Goal: Task Accomplishment & Management: Manage account settings

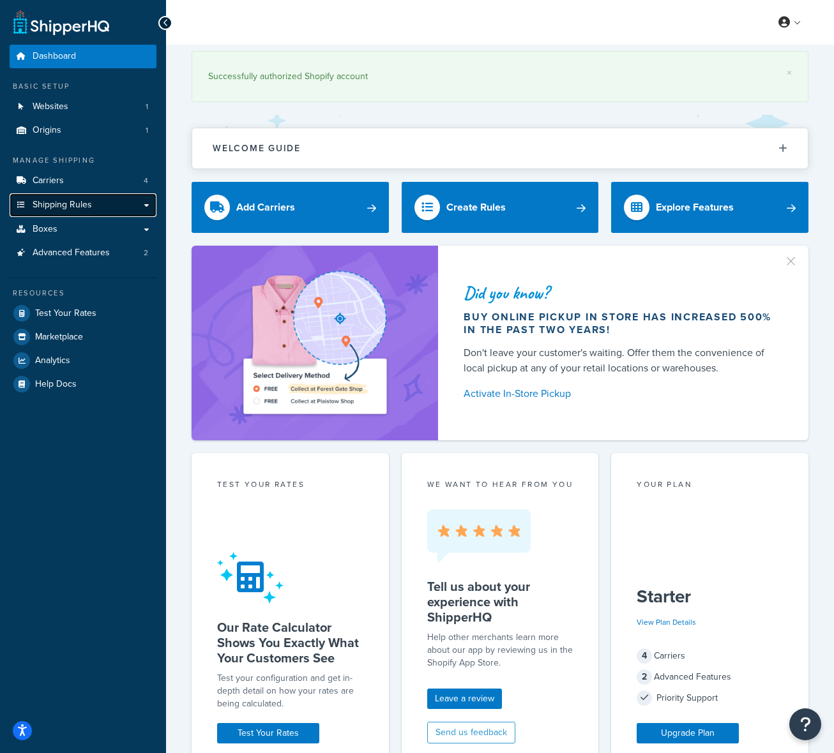
click at [64, 201] on span "Shipping Rules" at bounding box center [62, 205] width 59 height 11
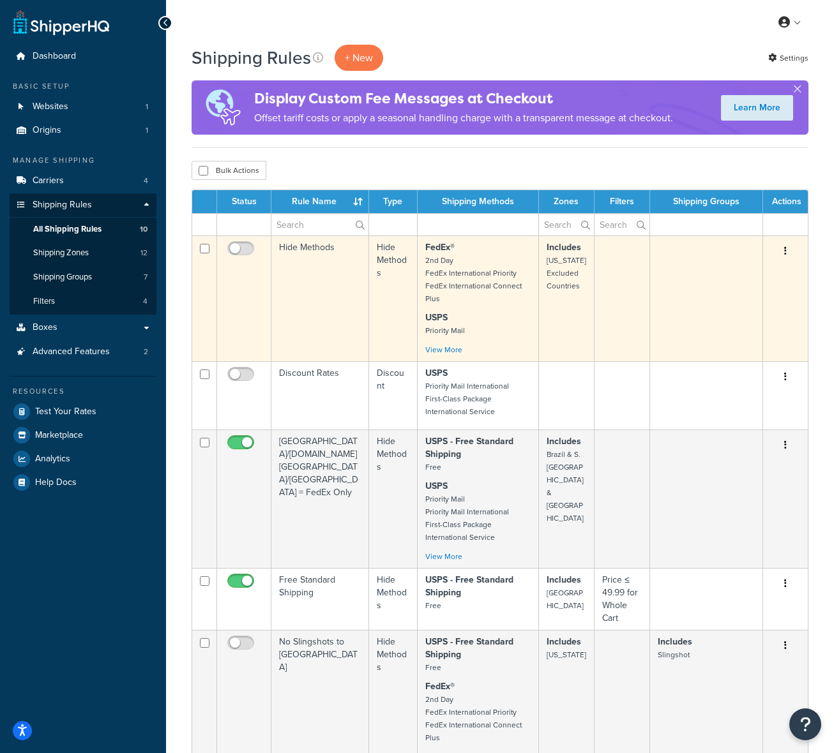
click at [787, 247] on button "button" at bounding box center [785, 251] width 18 height 20
click at [756, 269] on link "Edit" at bounding box center [743, 275] width 101 height 26
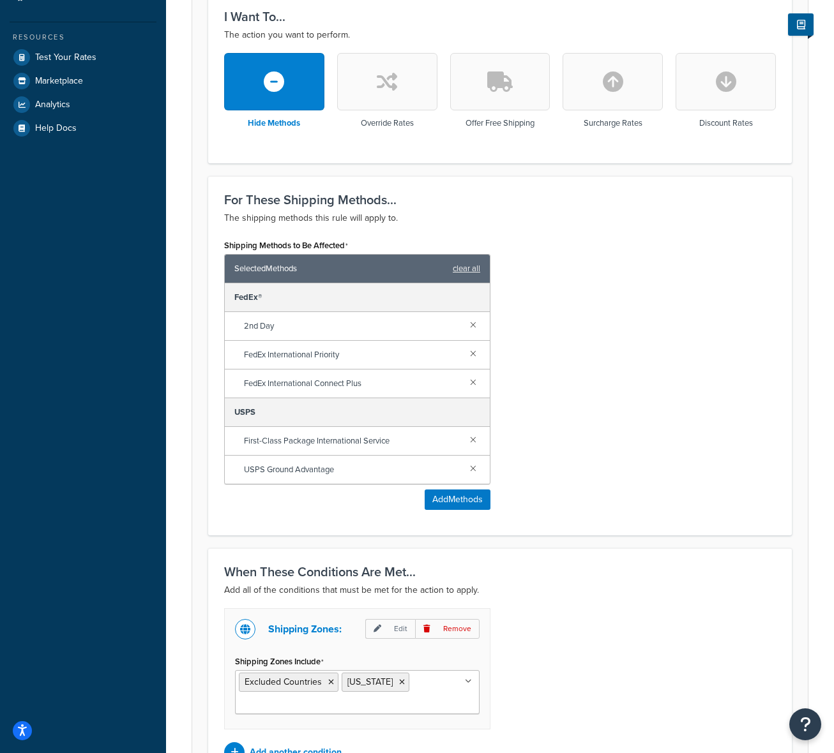
scroll to position [497, 0]
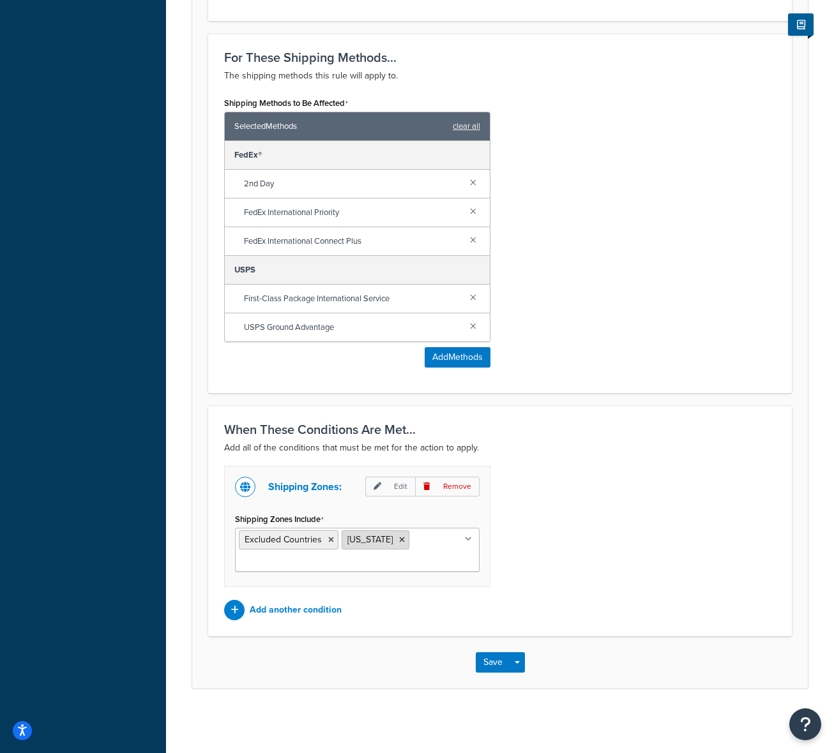
click at [400, 541] on icon at bounding box center [402, 540] width 6 height 8
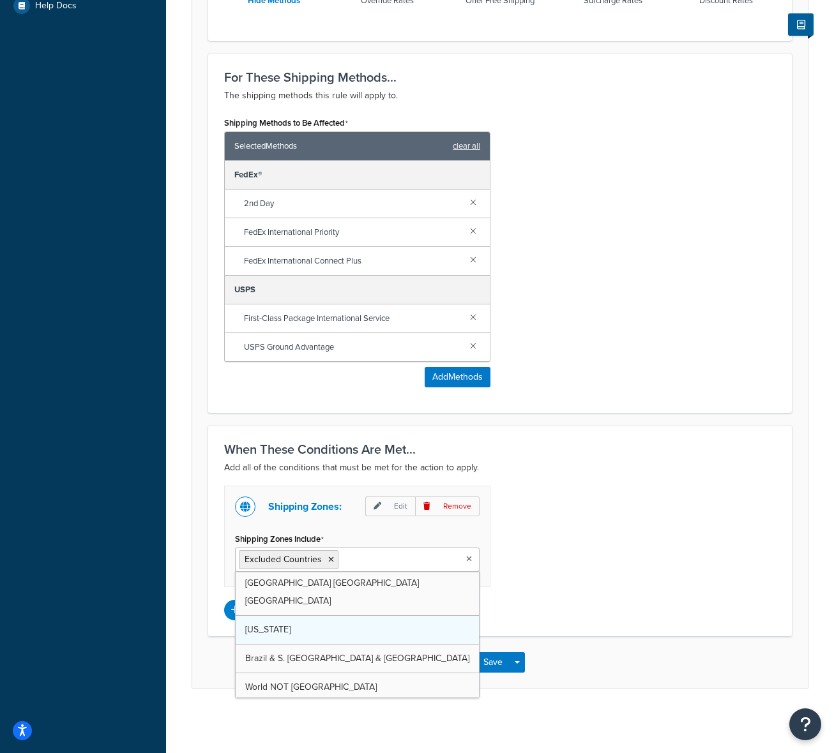
scroll to position [0, 0]
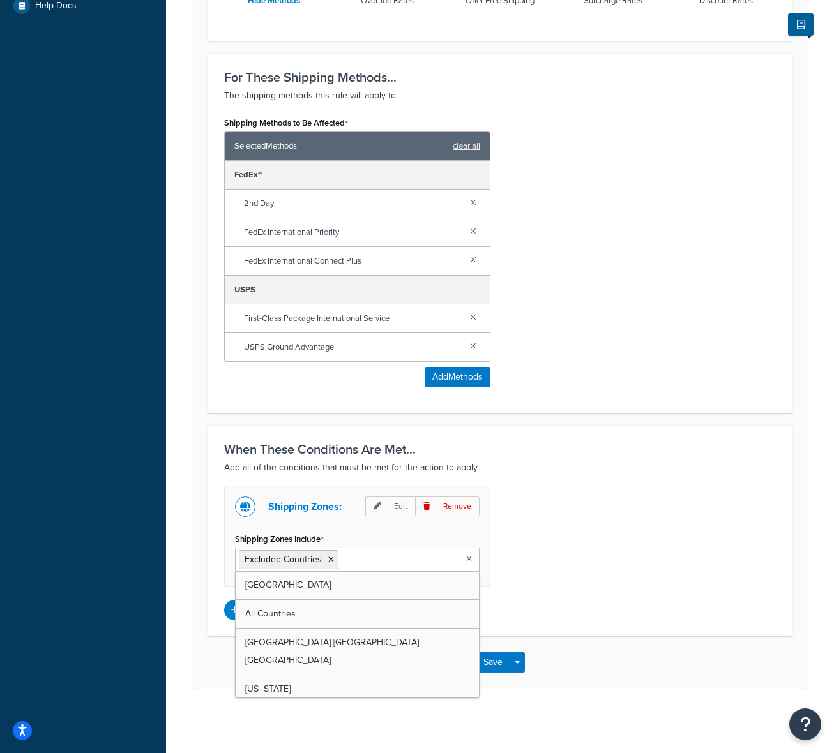
drag, startPoint x: 586, startPoint y: 578, endPoint x: 567, endPoint y: 577, distance: 19.2
click at [583, 578] on div "Shipping Zones: Edit Remove Shipping Zones Include Excluded Countries USA All C…" at bounding box center [499, 553] width 571 height 135
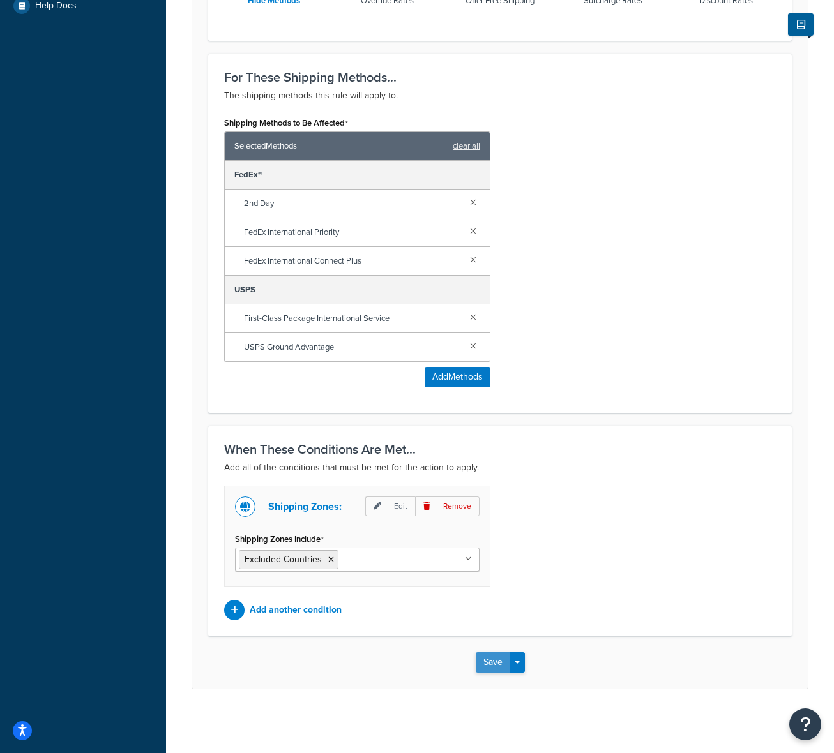
click at [498, 656] on button "Save" at bounding box center [493, 662] width 34 height 20
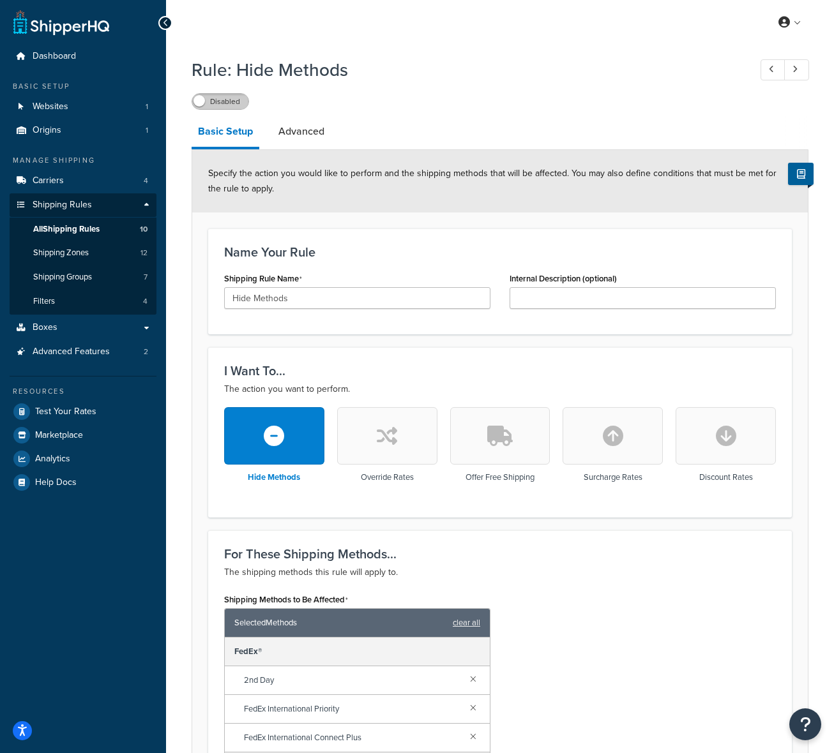
click at [226, 99] on label "Disabled" at bounding box center [220, 101] width 56 height 15
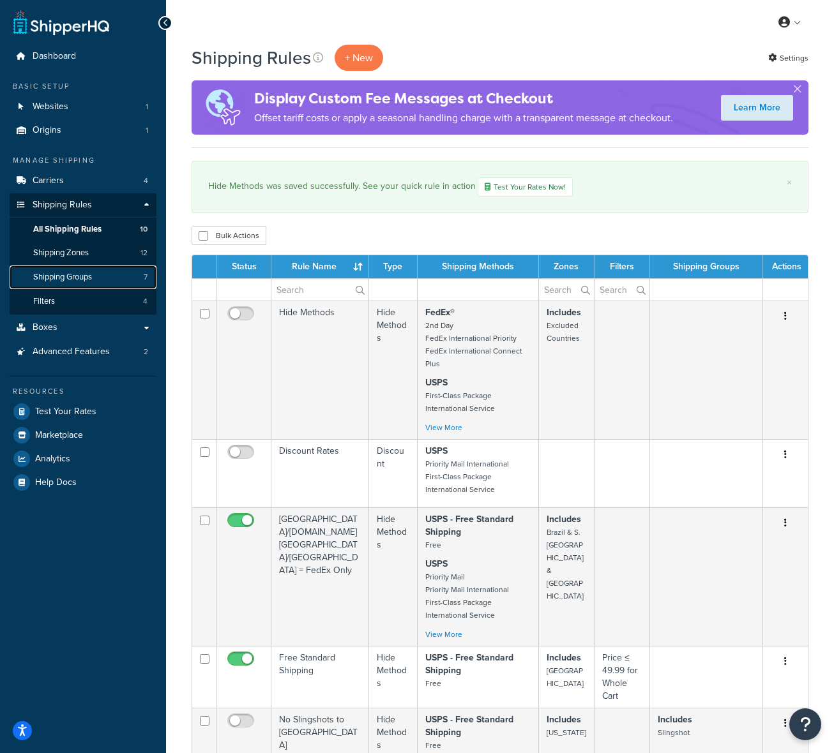
click at [84, 273] on span "Shipping Groups" at bounding box center [62, 277] width 59 height 11
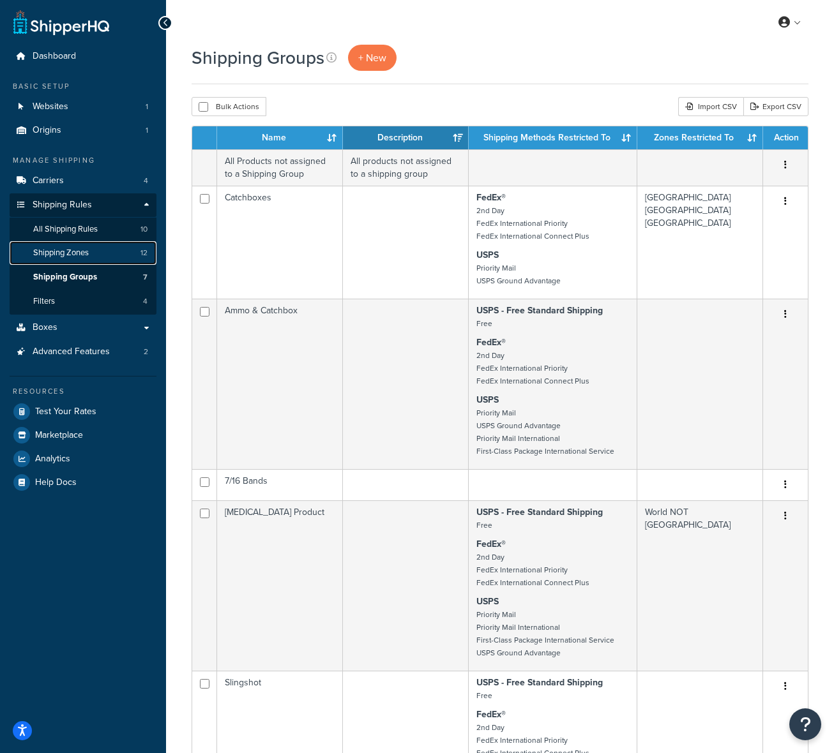
click at [89, 251] on span "Shipping Zones" at bounding box center [61, 253] width 56 height 11
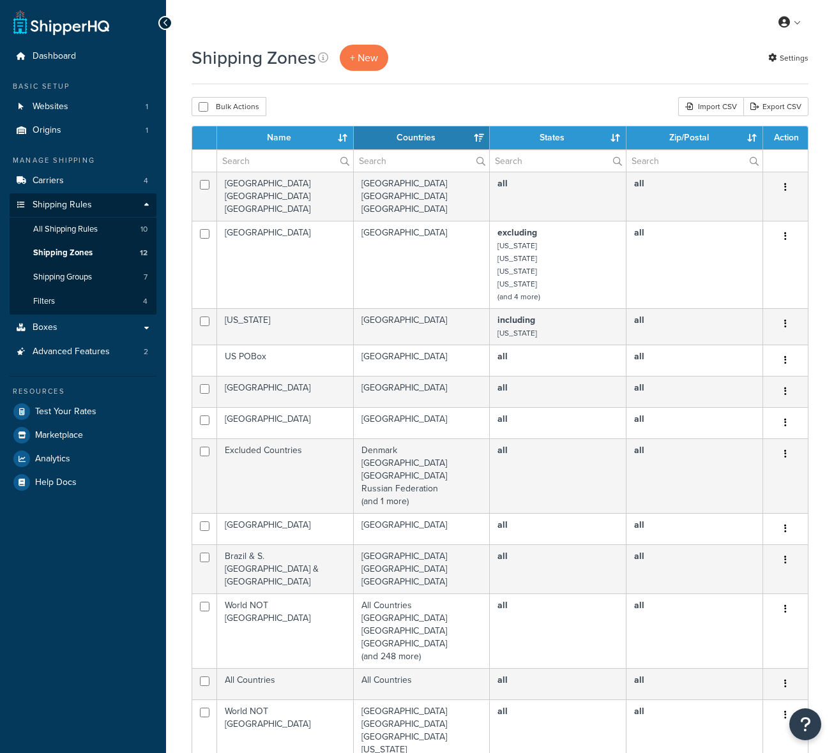
select select "15"
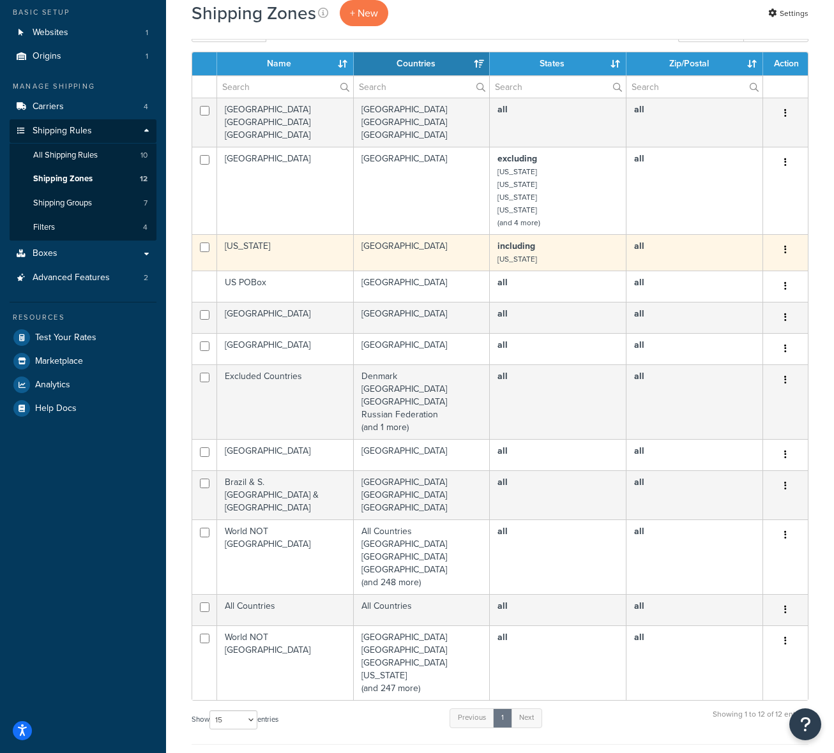
scroll to position [84, 0]
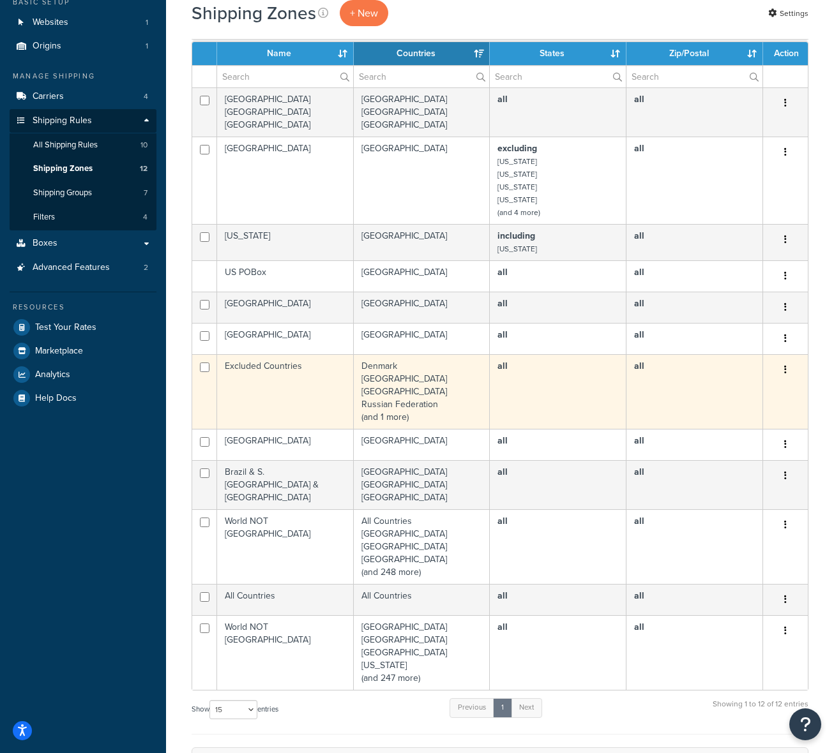
click at [289, 377] on td "Excluded Countries" at bounding box center [285, 391] width 137 height 75
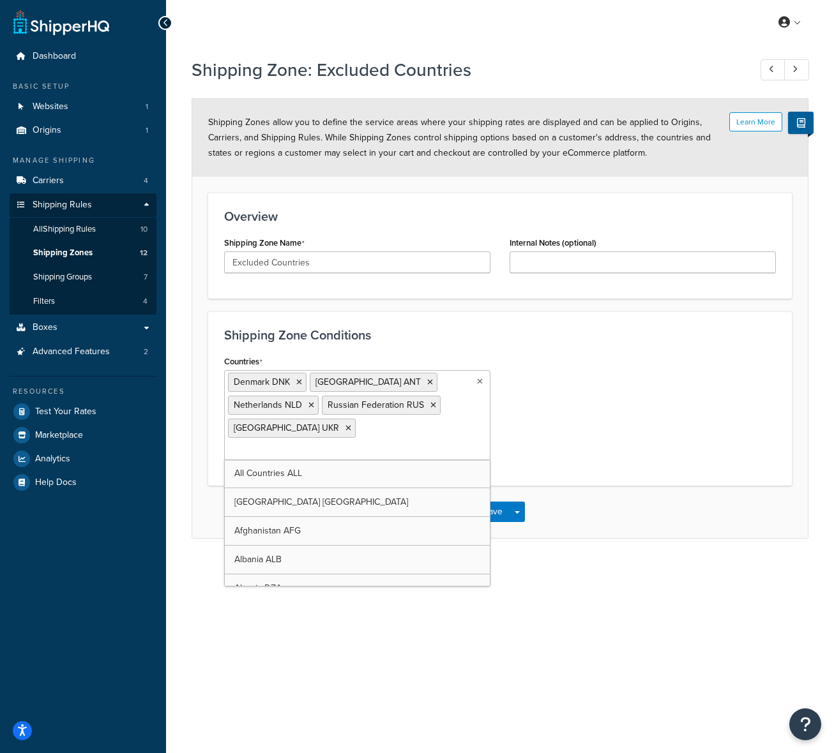
click at [324, 444] on input "Countries" at bounding box center [284, 451] width 113 height 14
paste input "Israel"
type input "Israel"
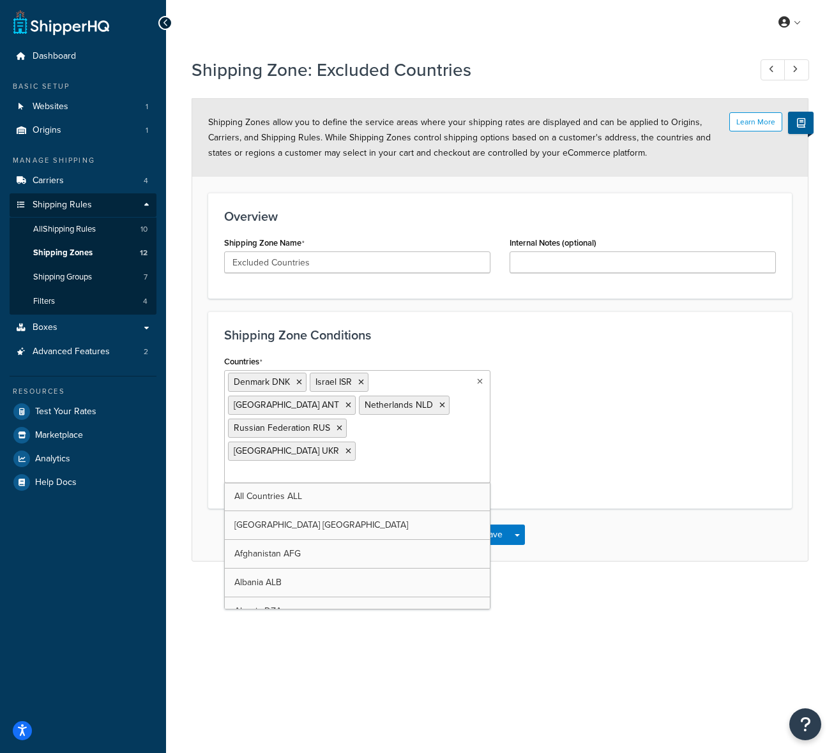
paste input "Palestinian"
type input "Palestinian"
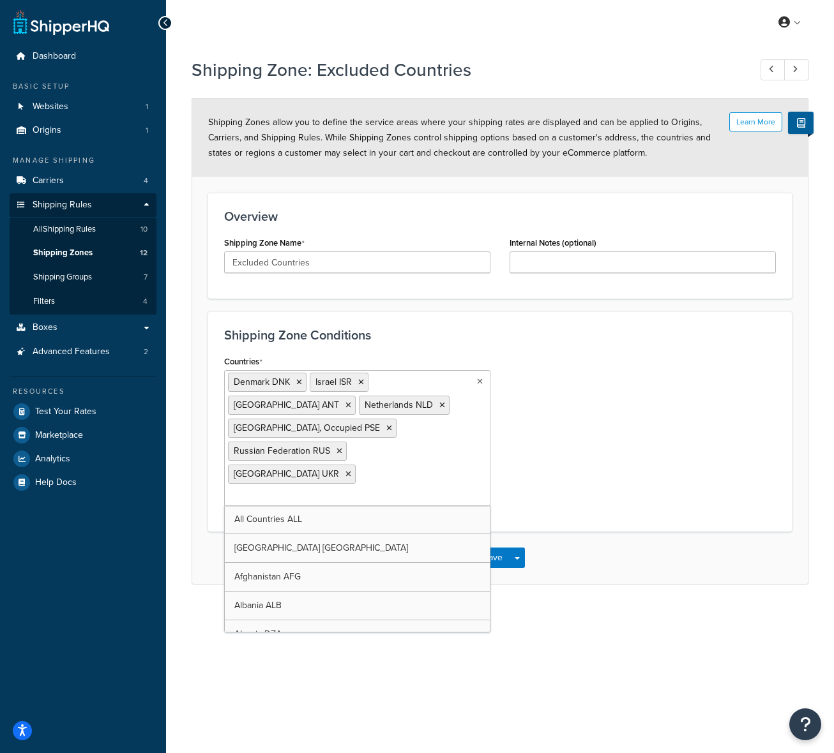
paste input "[GEOGRAPHIC_DATA]"
type input "[GEOGRAPHIC_DATA]"
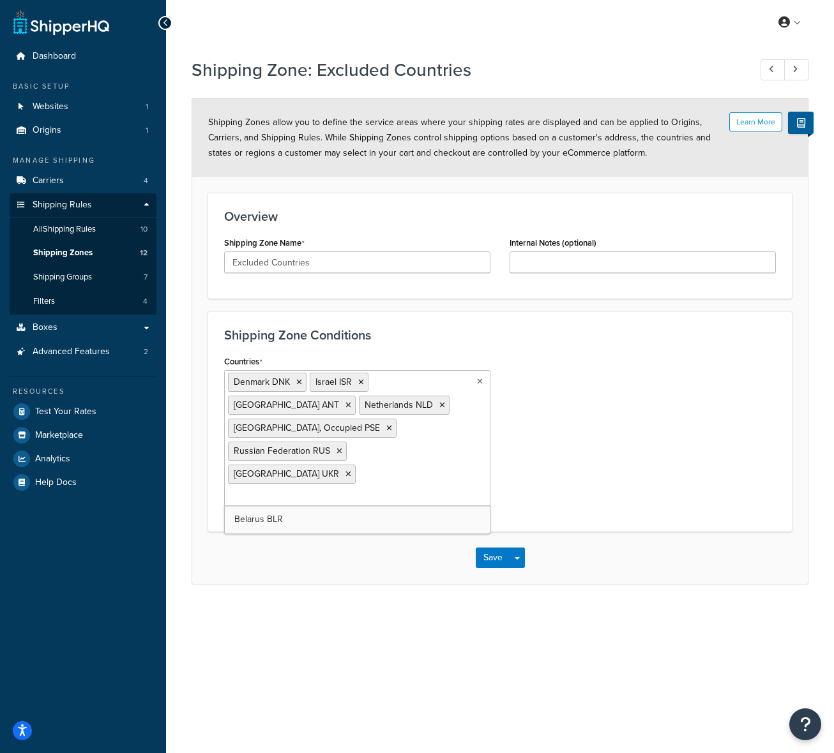
click at [323, 532] on div "Save Save Dropdown Save and Edit Save and Duplicate Save and Create New" at bounding box center [499, 558] width 615 height 52
click at [317, 490] on input "Countries" at bounding box center [284, 497] width 113 height 14
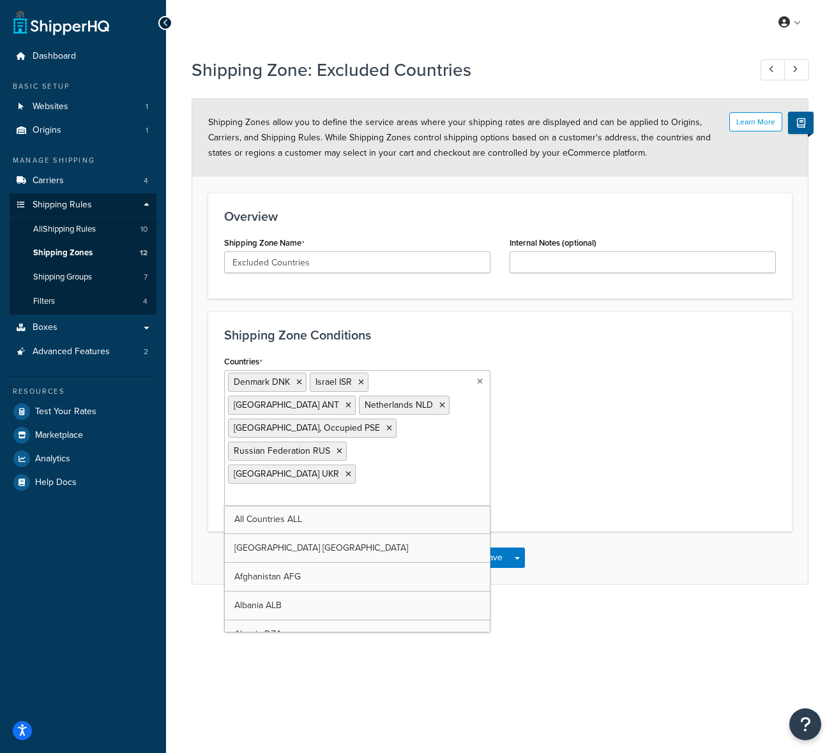
paste input "[GEOGRAPHIC_DATA]"
type input "[GEOGRAPHIC_DATA]"
click at [531, 459] on div "Countries Belarus BLR Denmark DNK Israel ISR Netherlands Antilles ANT Netherlan…" at bounding box center [499, 433] width 571 height 163
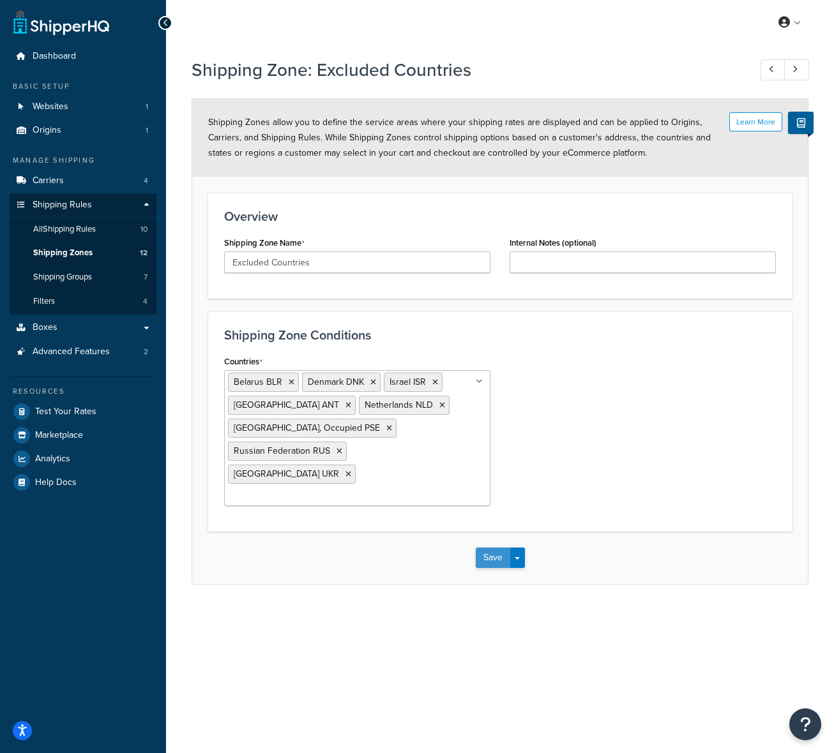
click at [484, 548] on button "Save" at bounding box center [493, 558] width 34 height 20
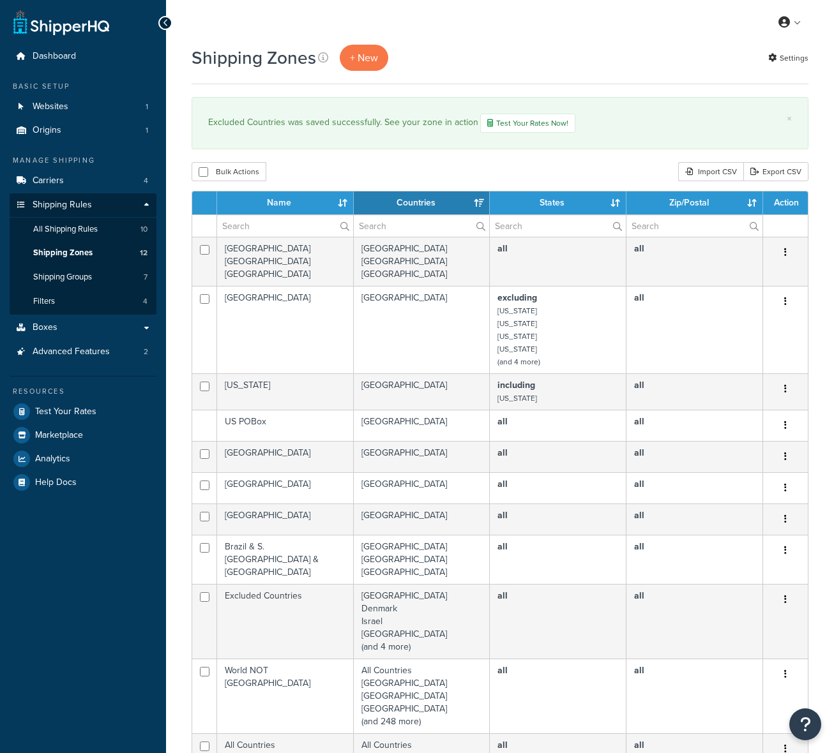
select select "15"
click at [101, 222] on link "All Shipping Rules 10" at bounding box center [83, 230] width 147 height 24
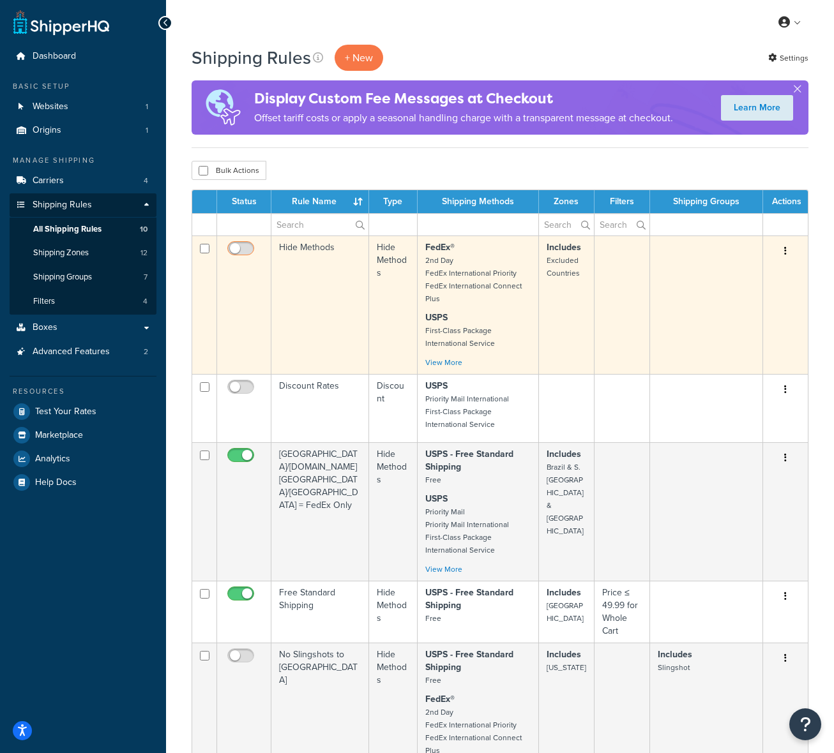
click at [241, 247] on input "checkbox" at bounding box center [242, 252] width 35 height 16
checkbox input "true"
click at [504, 288] on small "2nd Day FedEx International Priority FedEx International Connect Plus" at bounding box center [473, 280] width 96 height 50
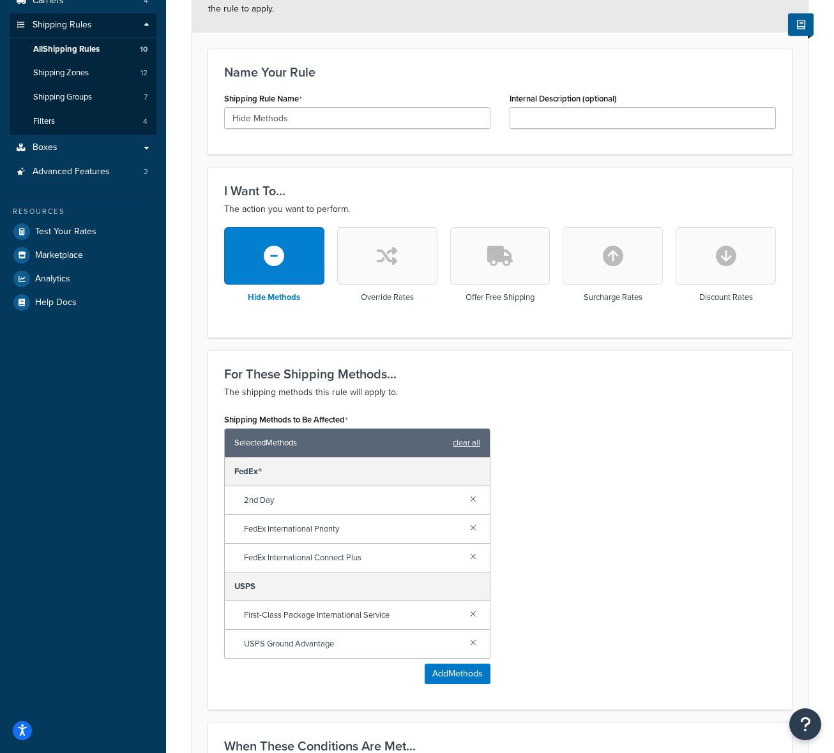
scroll to position [183, 0]
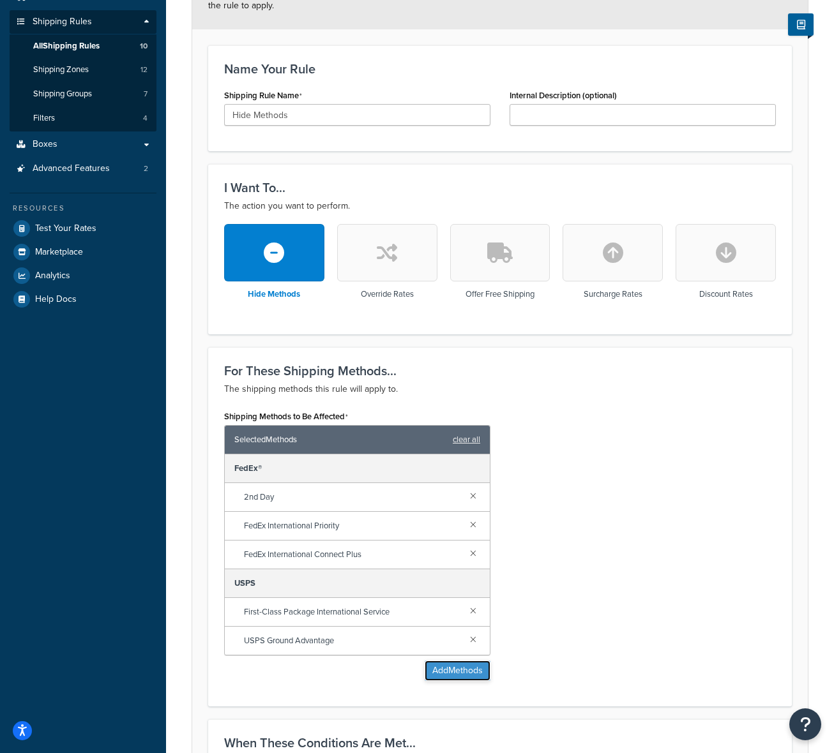
click at [451, 674] on button "Add Methods" at bounding box center [457, 671] width 66 height 20
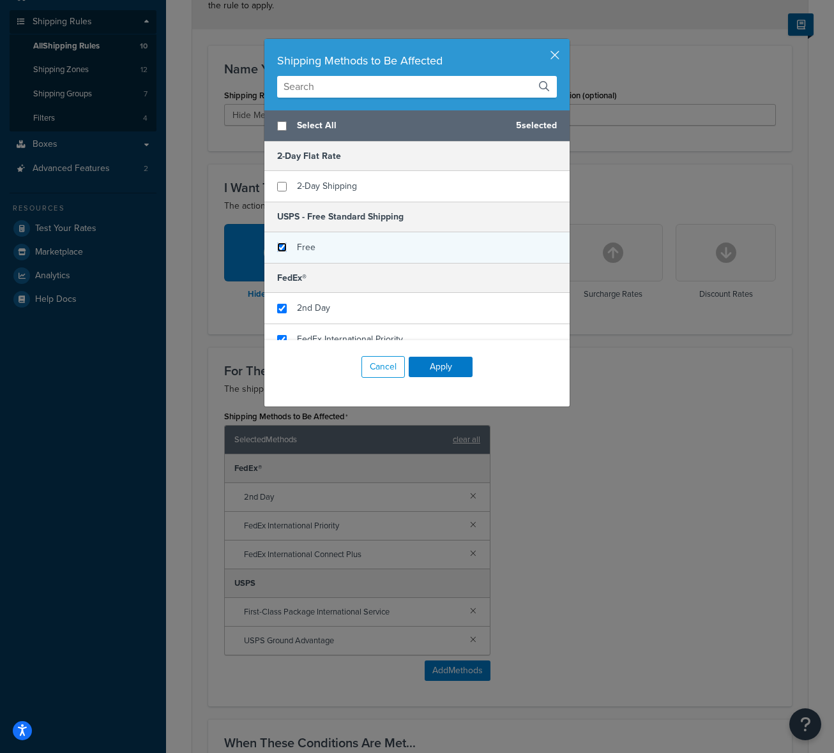
drag, startPoint x: 285, startPoint y: 246, endPoint x: 283, endPoint y: 239, distance: 7.9
click at [285, 246] on input "checkbox" at bounding box center [282, 248] width 10 height 10
checkbox input "true"
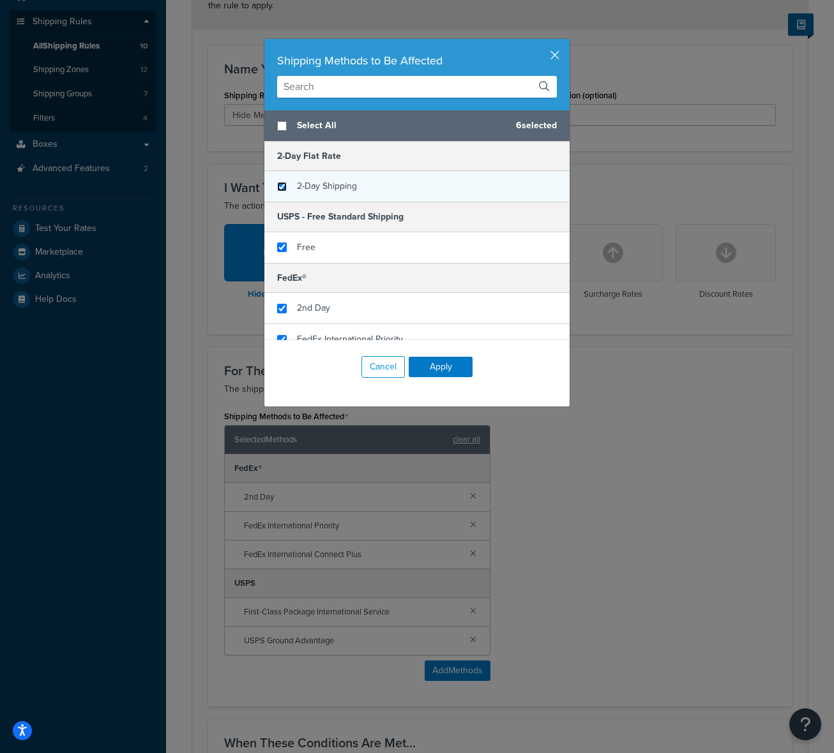
click at [283, 183] on input "checkbox" at bounding box center [282, 187] width 10 height 10
checkbox input "true"
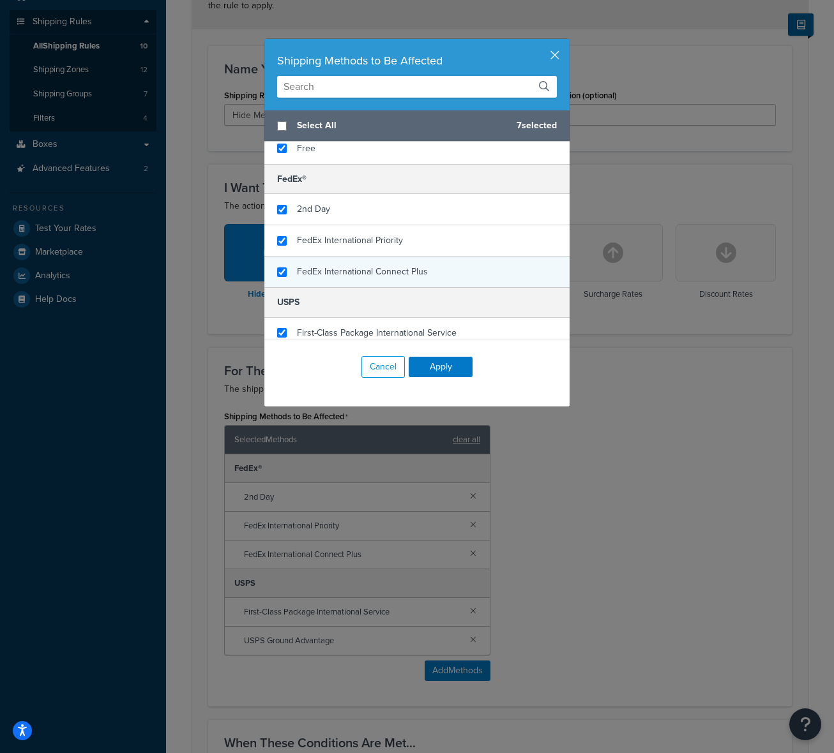
scroll to position [139, 0]
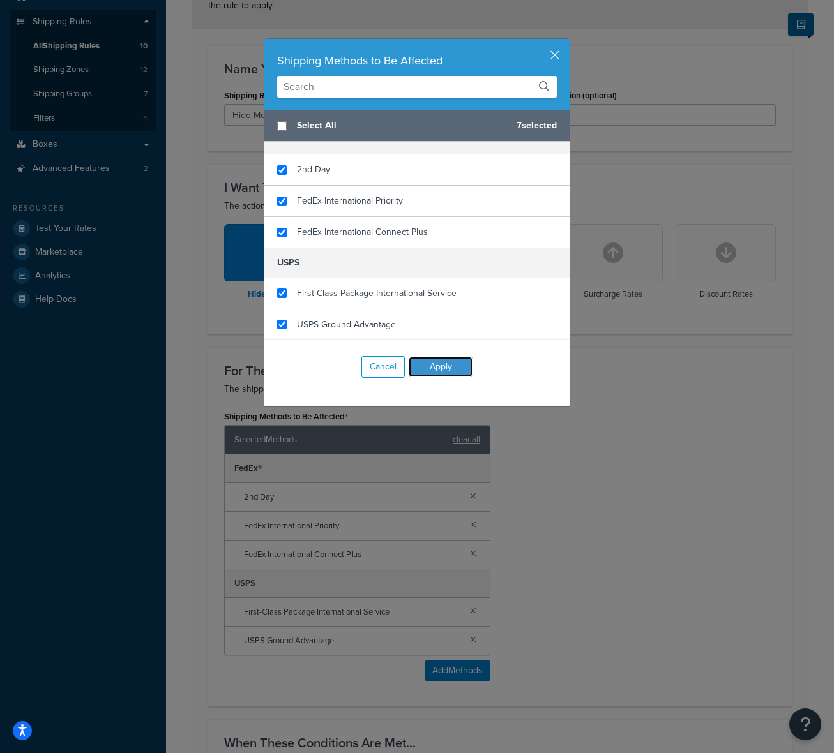
drag, startPoint x: 441, startPoint y: 361, endPoint x: 494, endPoint y: 421, distance: 80.0
click at [441, 361] on button "Apply" at bounding box center [441, 367] width 64 height 20
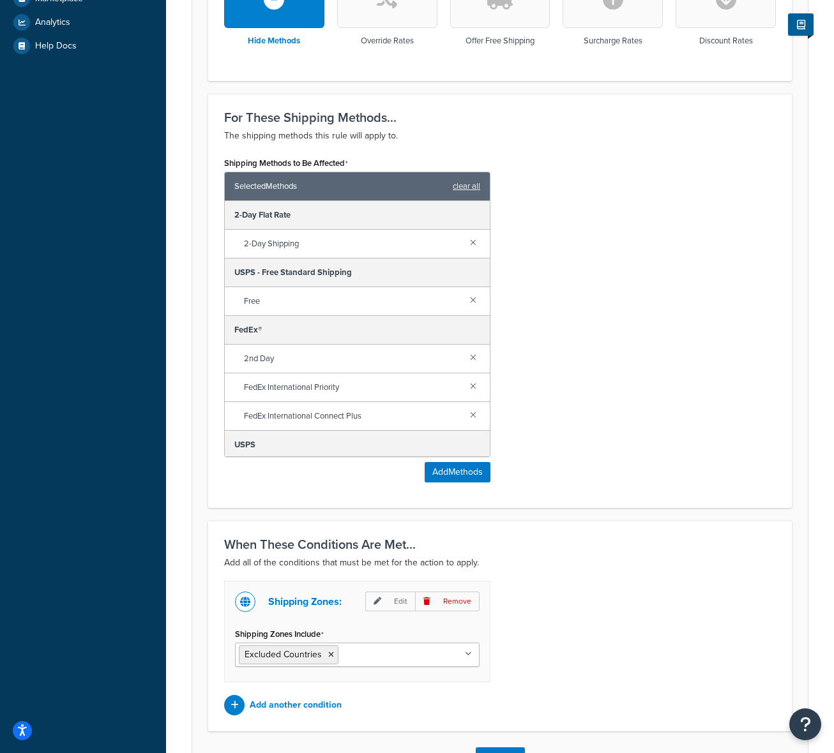
scroll to position [532, 0]
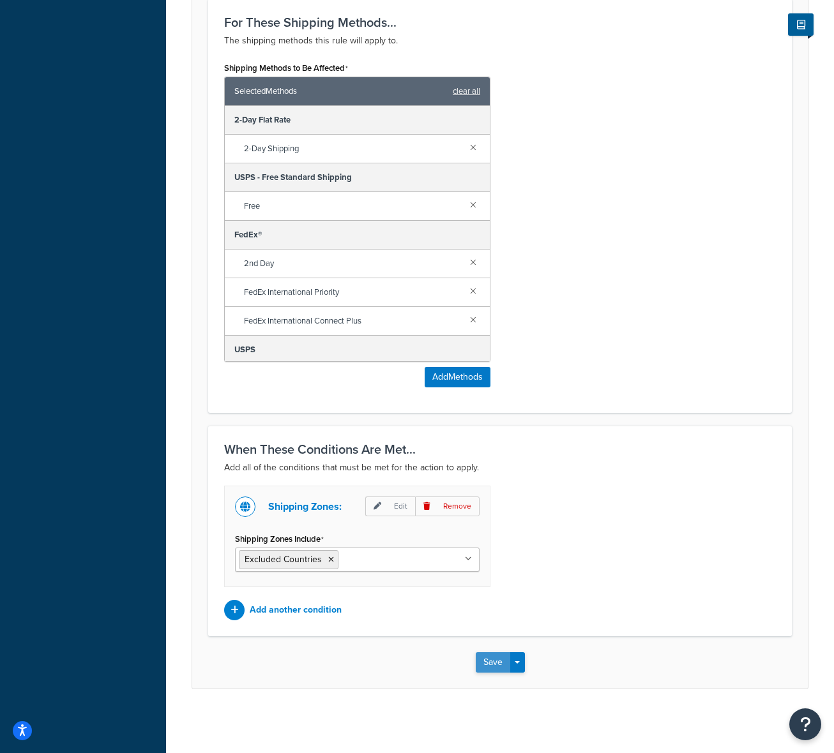
click at [493, 661] on button "Save" at bounding box center [493, 662] width 34 height 20
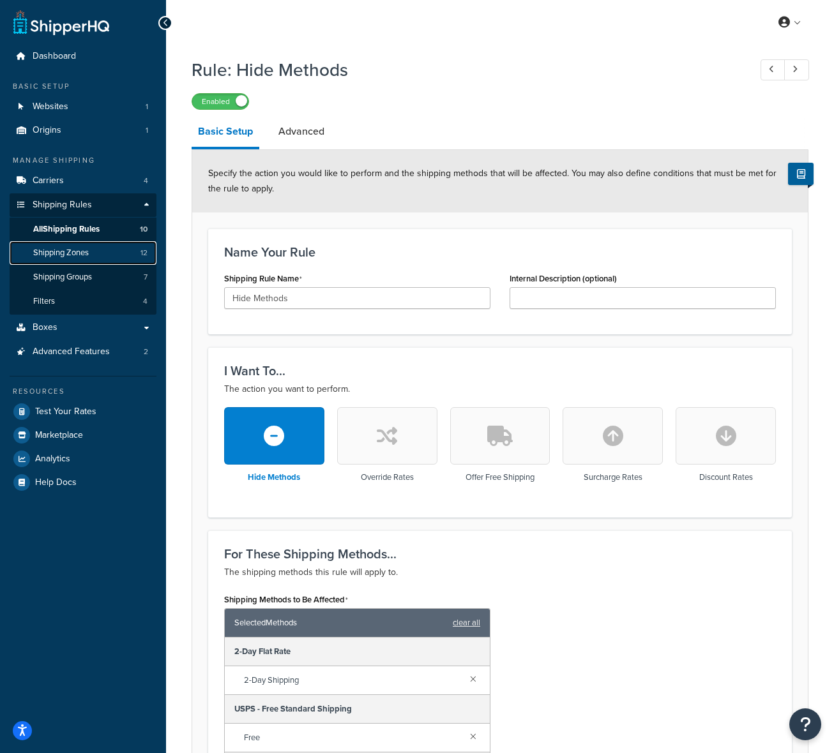
click at [83, 253] on span "Shipping Zones" at bounding box center [61, 253] width 56 height 11
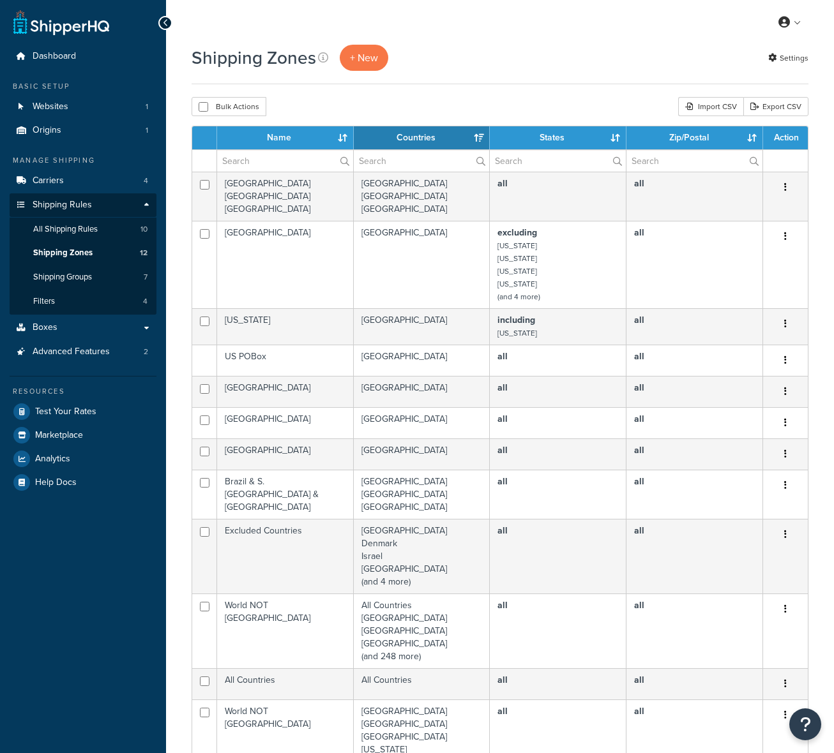
select select "15"
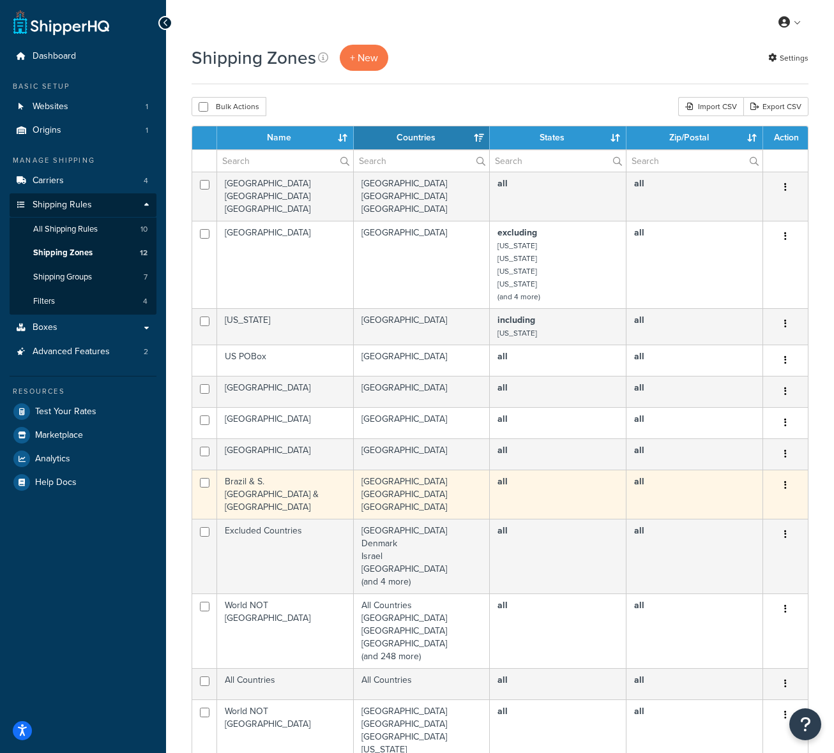
scroll to position [15, 0]
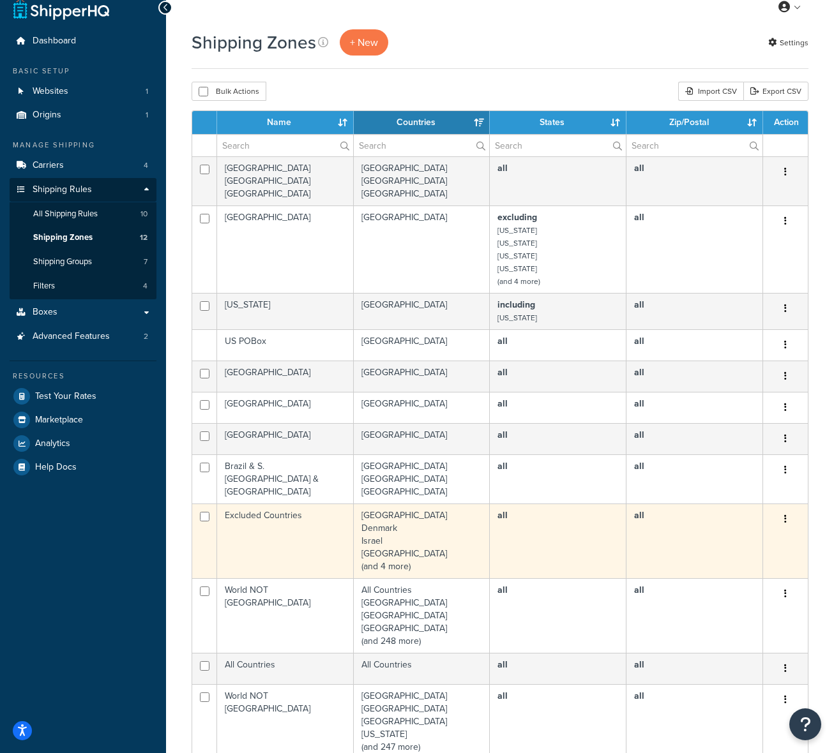
click at [783, 527] on button "button" at bounding box center [785, 519] width 18 height 20
click at [747, 543] on link "Edit" at bounding box center [733, 545] width 101 height 26
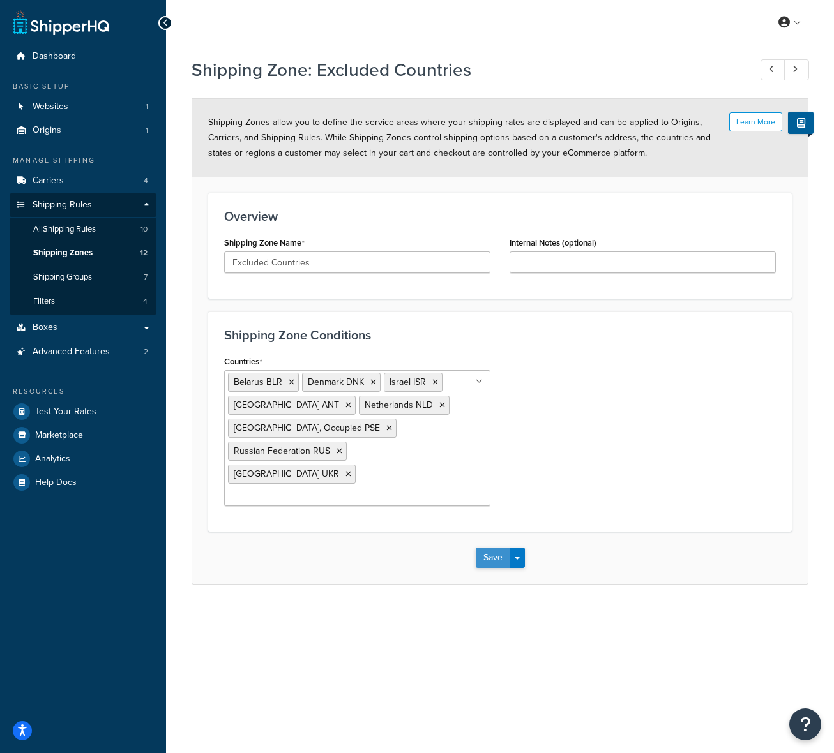
click at [486, 548] on button "Save" at bounding box center [493, 558] width 34 height 20
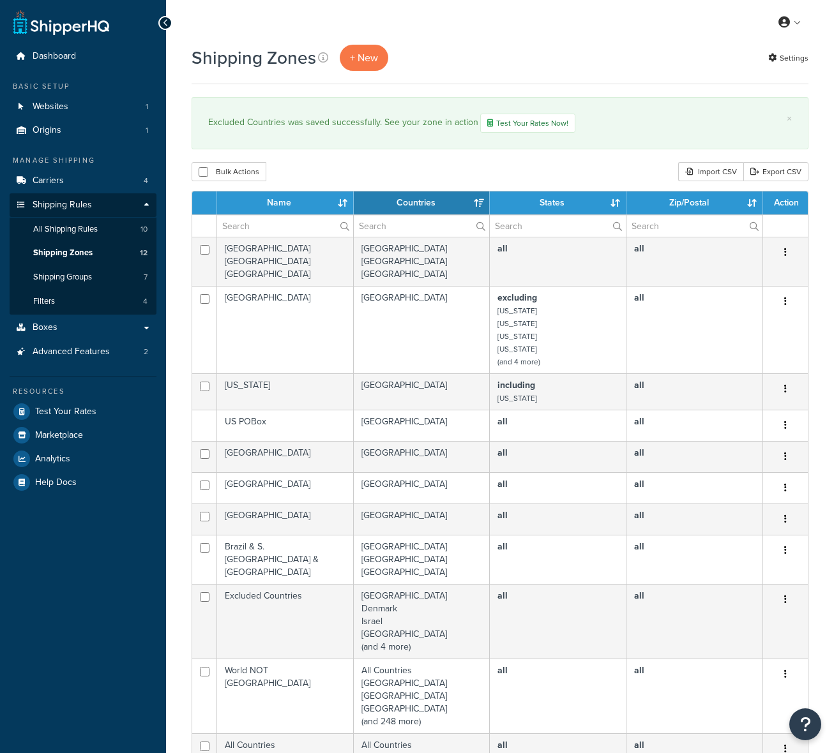
select select "15"
copy div "Shipping Zones"
drag, startPoint x: 193, startPoint y: 58, endPoint x: 416, endPoint y: 13, distance: 227.8
click at [317, 49] on div "Shipping Zones + New" at bounding box center [292, 58] width 203 height 26
